Goal: Find specific fact: Find specific fact

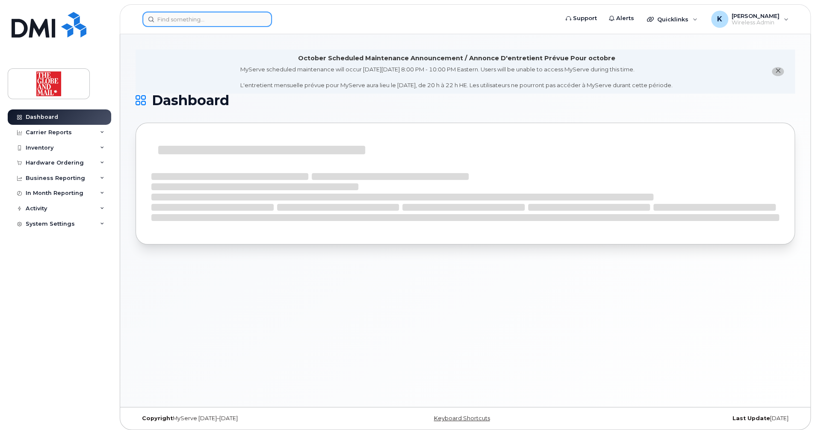
click at [207, 17] on input at bounding box center [207, 19] width 130 height 15
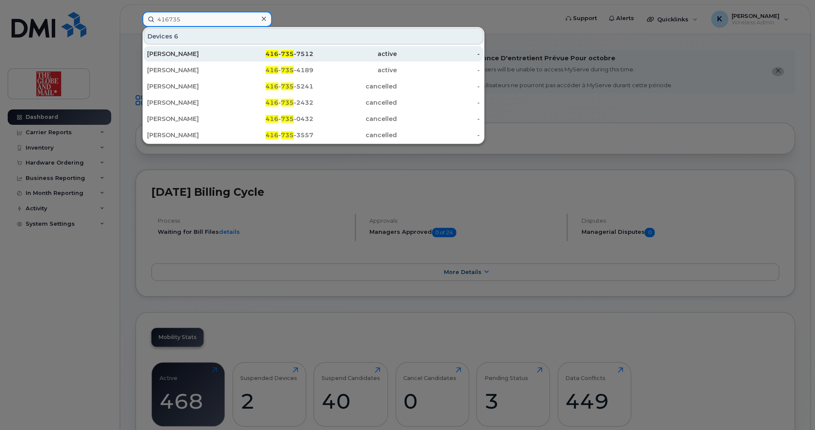
type input "416735"
click at [298, 54] on div "416 - 735 -7512" at bounding box center [272, 54] width 83 height 9
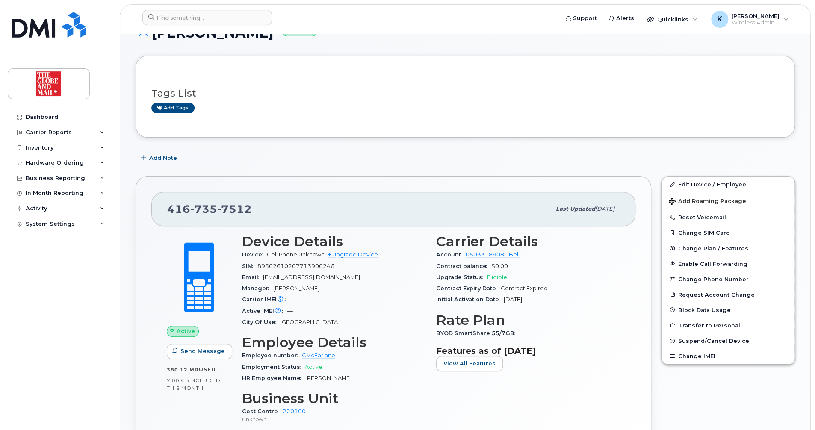
scroll to position [103, 0]
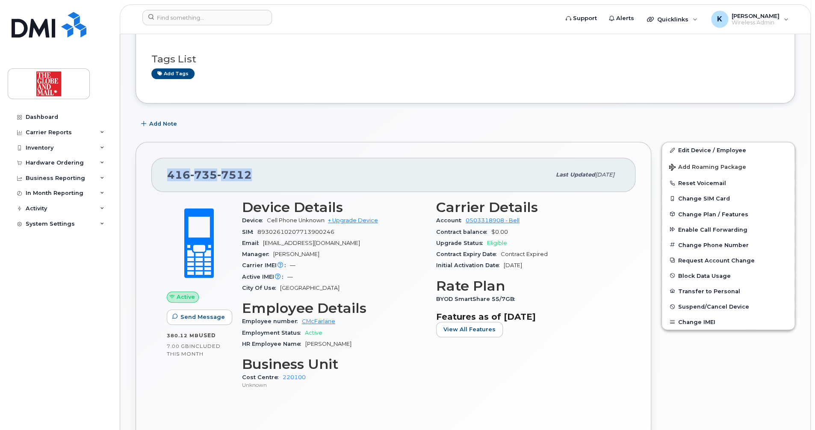
drag, startPoint x: 258, startPoint y: 174, endPoint x: 169, endPoint y: 175, distance: 88.5
click at [169, 175] on div "416 735 7512" at bounding box center [359, 175] width 384 height 18
click at [336, 174] on div "416 735 7512" at bounding box center [359, 175] width 384 height 18
drag, startPoint x: 254, startPoint y: 172, endPoint x: 168, endPoint y: 173, distance: 86.4
click at [168, 173] on div "416 735 7512" at bounding box center [359, 175] width 384 height 18
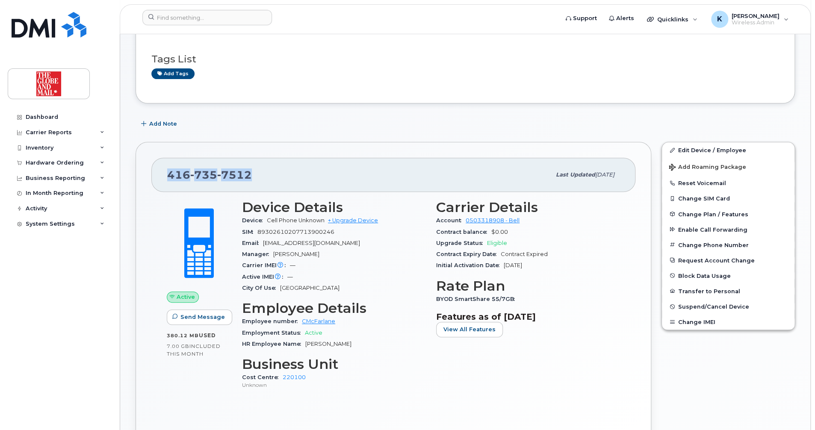
copy span "416 735 7512"
